Goal: Communication & Community: Answer question/provide support

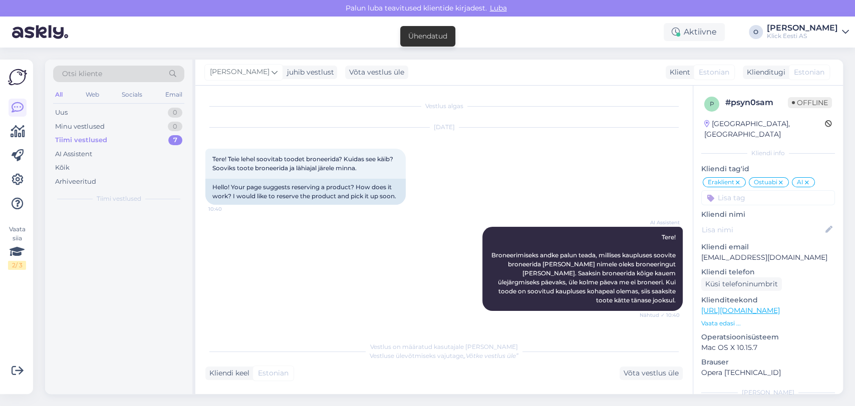
scroll to position [526, 0]
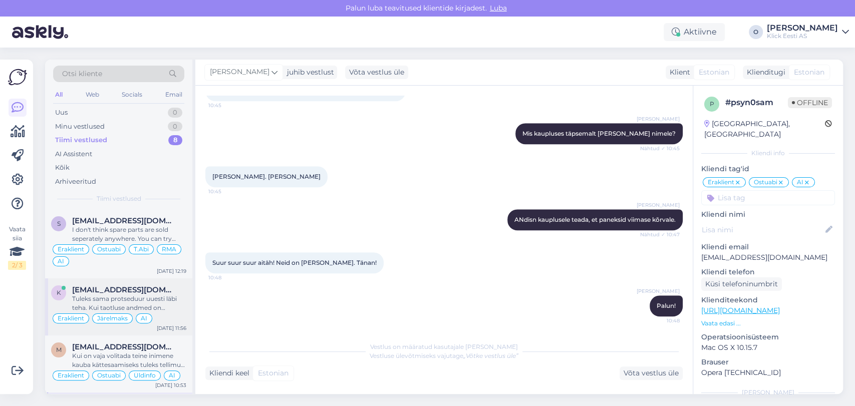
click at [102, 290] on span "[EMAIL_ADDRESS][DOMAIN_NAME]" at bounding box center [124, 290] width 104 height 9
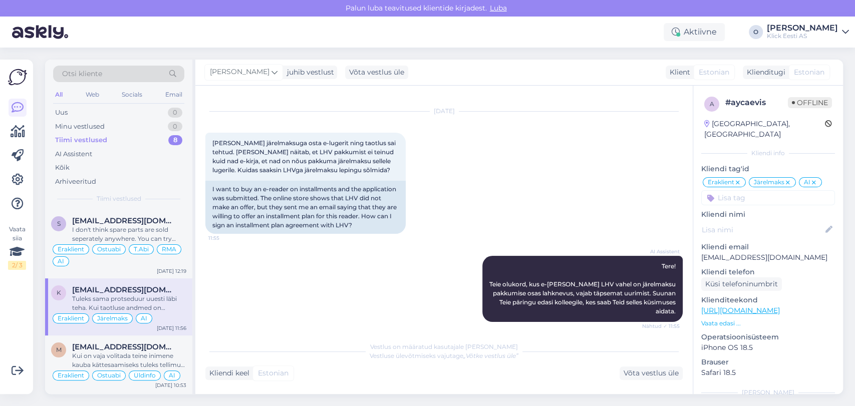
scroll to position [16, 0]
click at [125, 213] on div "s [EMAIL_ADDRESS][DOMAIN_NAME] I don't think spare parts are sold seperately an…" at bounding box center [118, 243] width 147 height 69
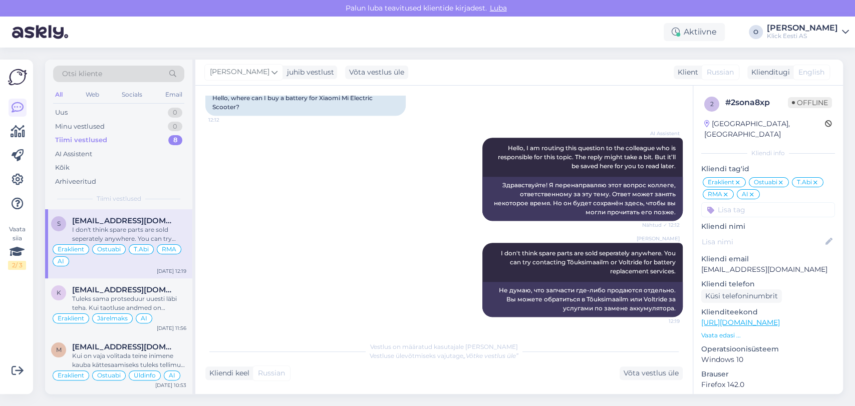
scroll to position [214, 0]
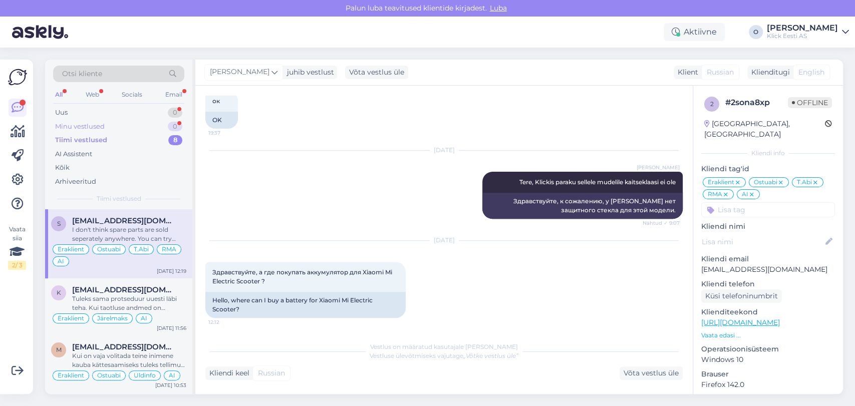
click at [126, 127] on div "Minu vestlused 0" at bounding box center [118, 127] width 131 height 14
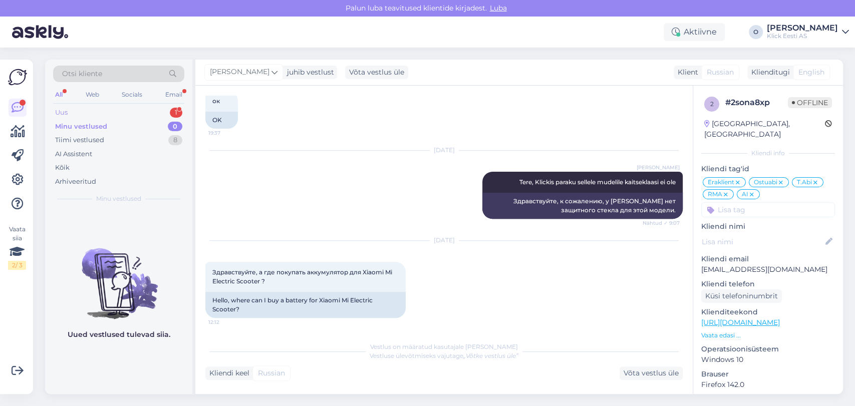
drag, startPoint x: 124, startPoint y: 105, endPoint x: 122, endPoint y: 110, distance: 5.7
click at [122, 110] on div "Otsi kliente All Web Socials Email Uus 1 Minu vestlused 0 Tiimi vestlused 8 AI …" at bounding box center [118, 135] width 147 height 150
click at [122, 110] on div "Uus 1" at bounding box center [118, 113] width 131 height 14
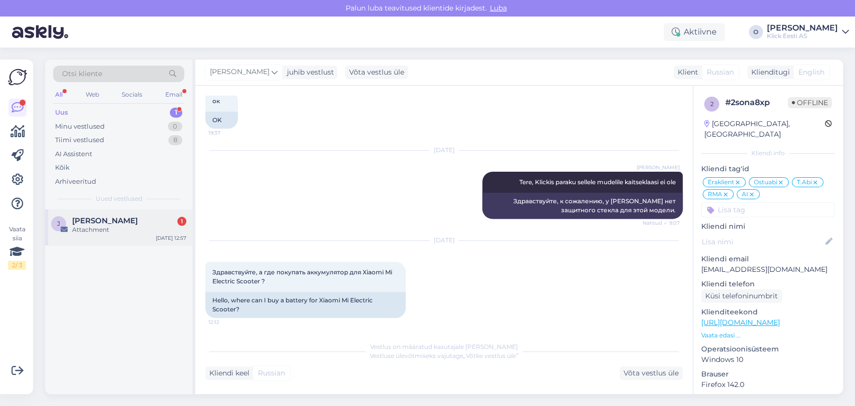
click at [108, 215] on div "J [PERSON_NAME] 1 Attachment [DATE] 12:57" at bounding box center [118, 227] width 147 height 36
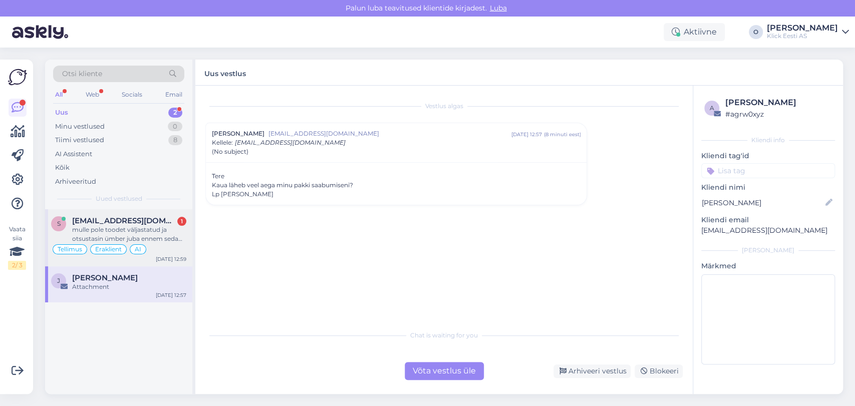
click at [121, 220] on span "[EMAIL_ADDRESS][DOMAIN_NAME]" at bounding box center [124, 221] width 104 height 9
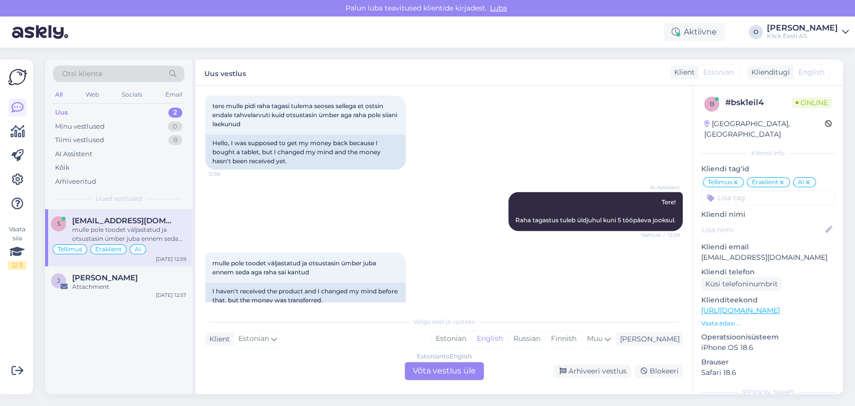
scroll to position [975, 0]
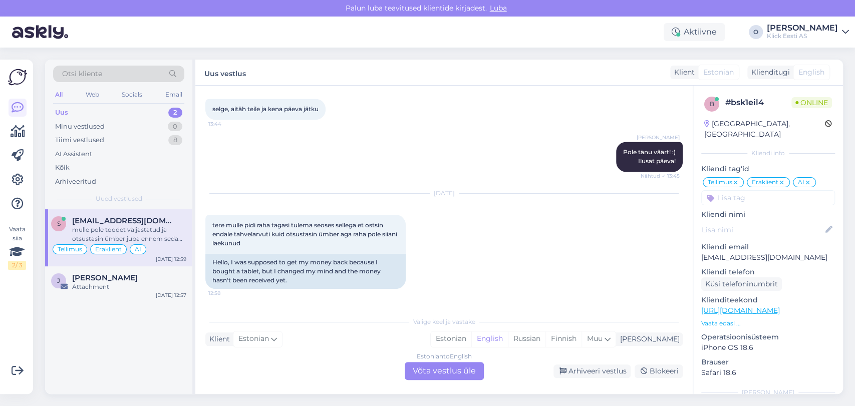
click at [771, 242] on p "Kliendi email" at bounding box center [769, 247] width 134 height 11
drag, startPoint x: 771, startPoint y: 239, endPoint x: 766, endPoint y: 244, distance: 6.7
click at [766, 244] on div "Kliendi email [EMAIL_ADDRESS][DOMAIN_NAME]" at bounding box center [769, 252] width 134 height 21
click at [766, 253] on p "[EMAIL_ADDRESS][DOMAIN_NAME]" at bounding box center [769, 258] width 134 height 11
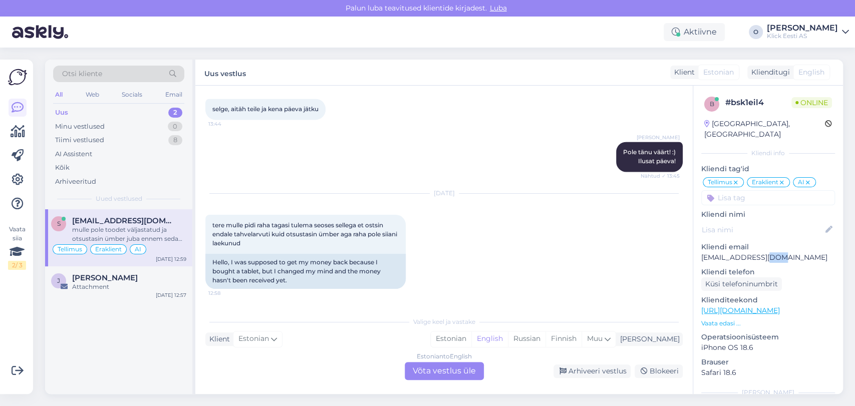
click at [766, 253] on p "[EMAIL_ADDRESS][DOMAIN_NAME]" at bounding box center [769, 258] width 134 height 11
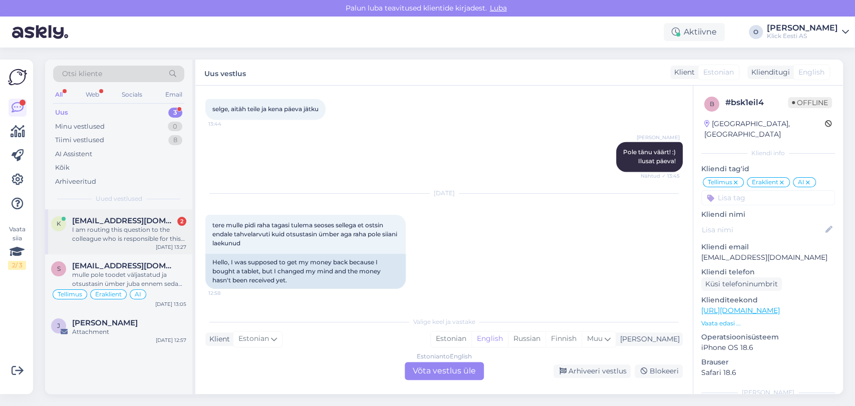
click at [116, 209] on div "k [EMAIL_ADDRESS][DOMAIN_NAME] 2 I am routing this question to the colleague wh…" at bounding box center [118, 231] width 147 height 45
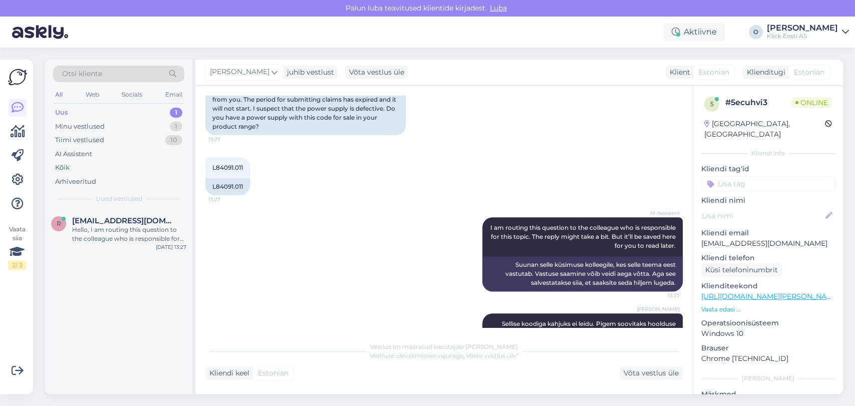
scroll to position [326, 0]
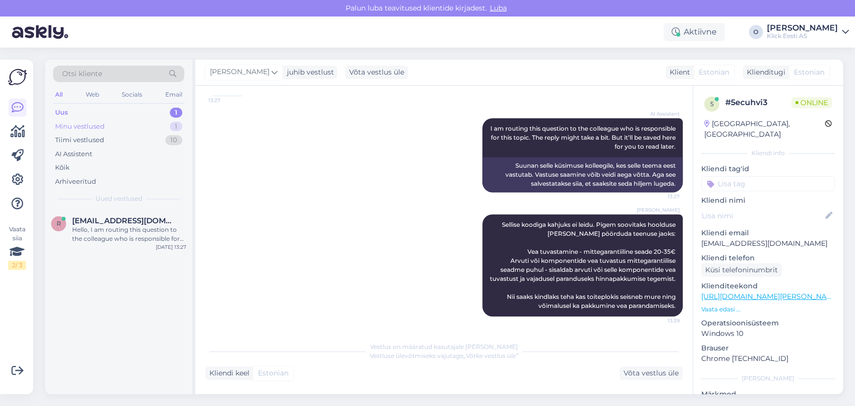
click at [126, 126] on div "Minu vestlused 1" at bounding box center [118, 127] width 131 height 14
click at [115, 218] on span "[EMAIL_ADDRESS][DOMAIN_NAME]" at bounding box center [124, 221] width 104 height 9
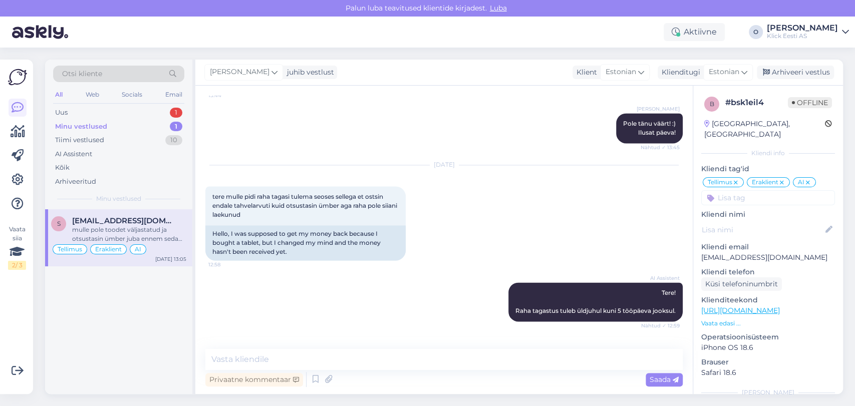
scroll to position [1056, 0]
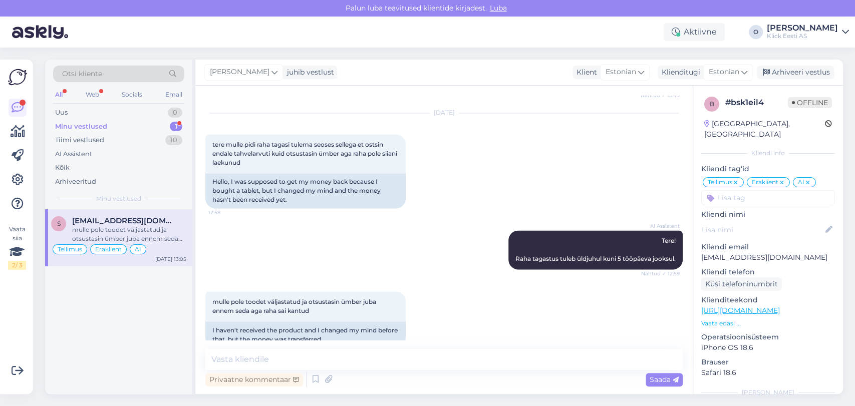
click at [282, 222] on div "AI Assistent Tere! Raha tagastus tuleb üldjuhul kuni 5 tööpäeva jooksul. Nähtud…" at bounding box center [444, 250] width 478 height 61
click at [127, 123] on div "Minu vestlused 1" at bounding box center [118, 127] width 131 height 14
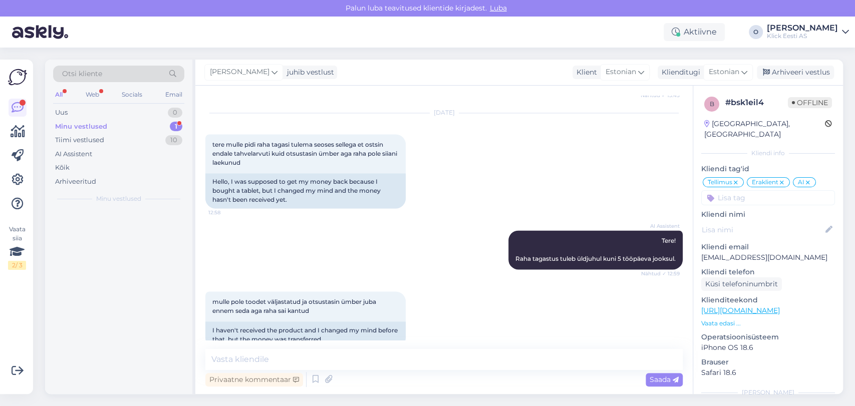
click at [127, 123] on div "Minu vestlused 1" at bounding box center [118, 127] width 131 height 14
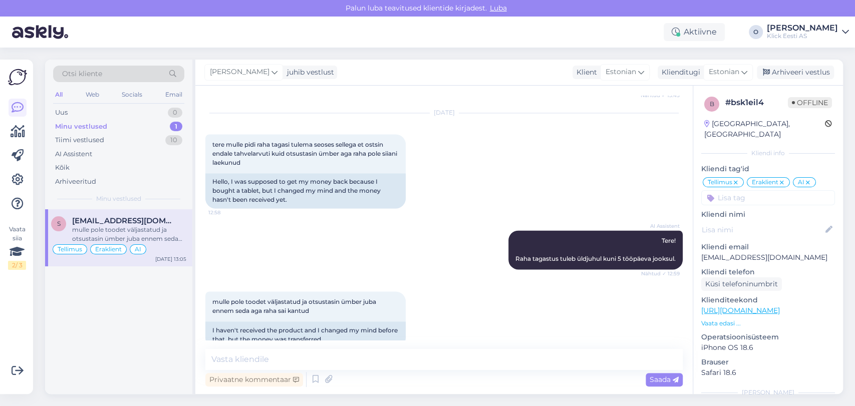
click at [127, 123] on div "Minu vestlused 1" at bounding box center [118, 127] width 131 height 14
click at [278, 362] on textarea at bounding box center [444, 359] width 478 height 21
type textarea "Tere, Siim"
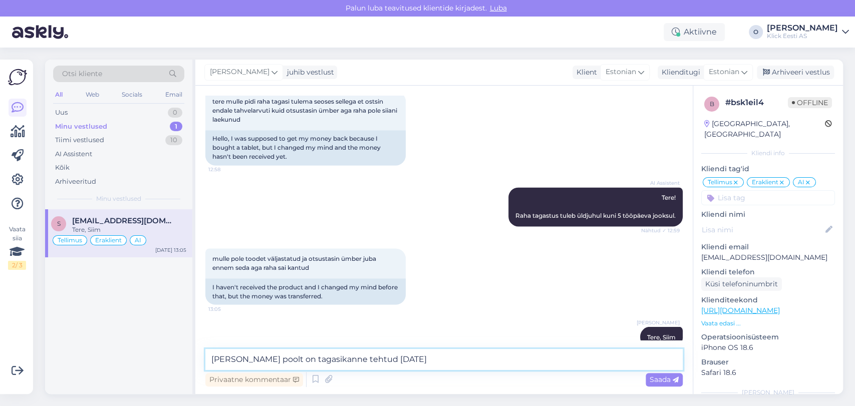
type textarea "[PERSON_NAME] poolt on tagasikanne tehtud [DATE]."
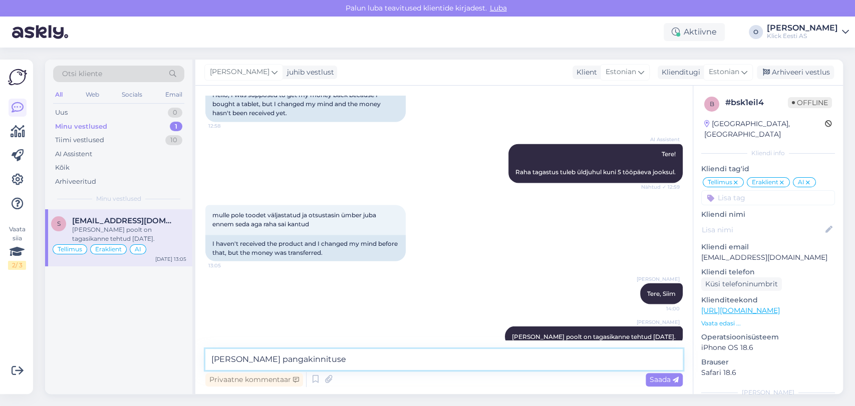
type textarea "[PERSON_NAME] pangakinnituse."
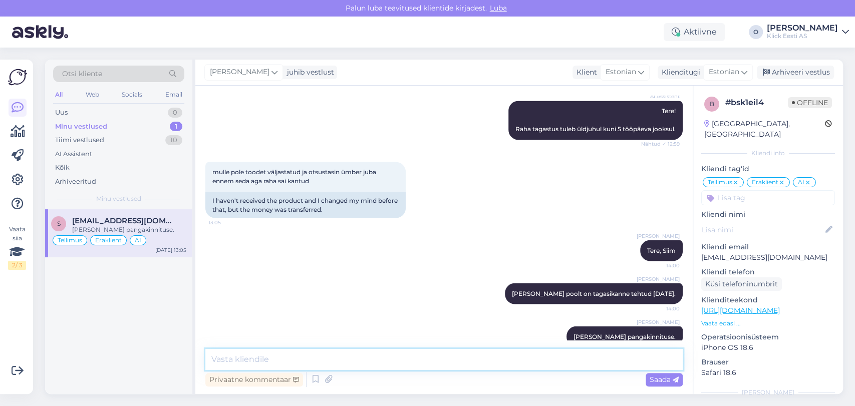
paste textarea "P"
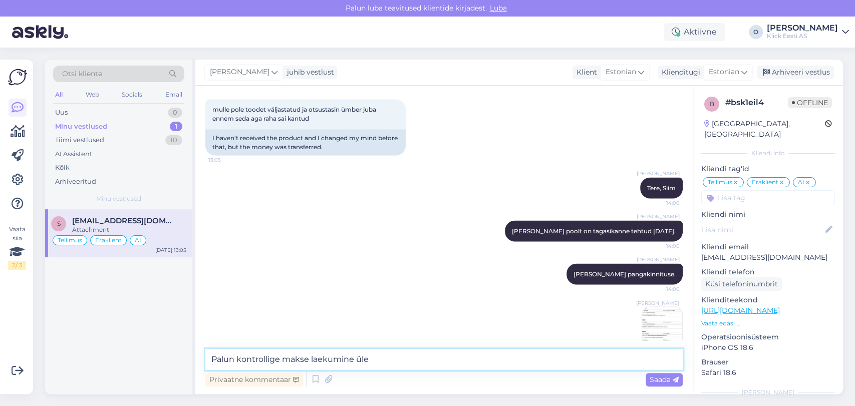
type textarea "Palun kontrollige makse laekumine üle."
